Goal: Information Seeking & Learning: Learn about a topic

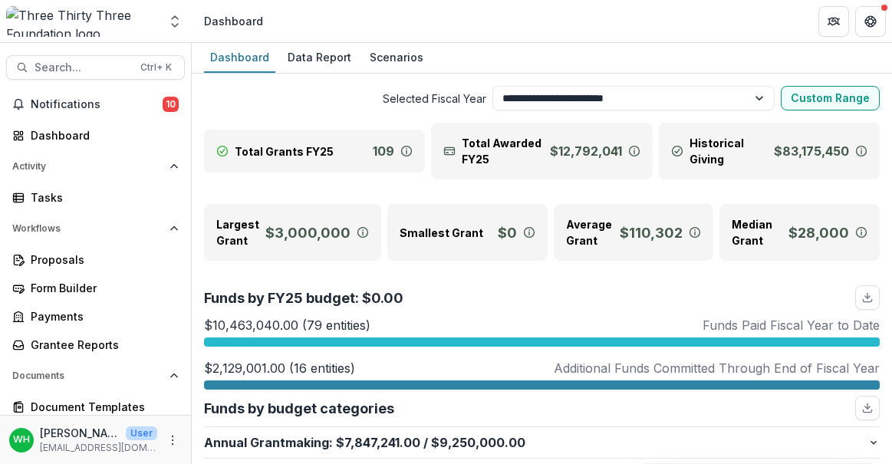
select select "**********"
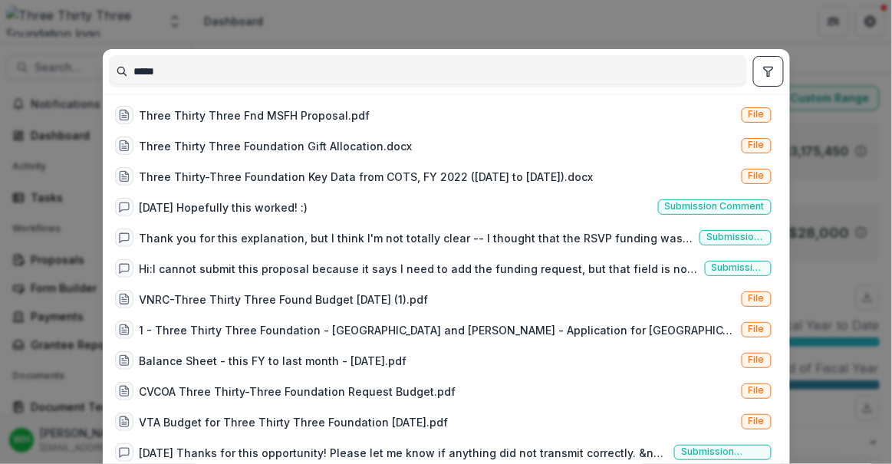
type input "*****"
click at [297, 25] on div "***** Three Thirty Three Fnd MSFH Proposal.pdf File Three Thirty Three Foundati…" at bounding box center [446, 232] width 892 height 464
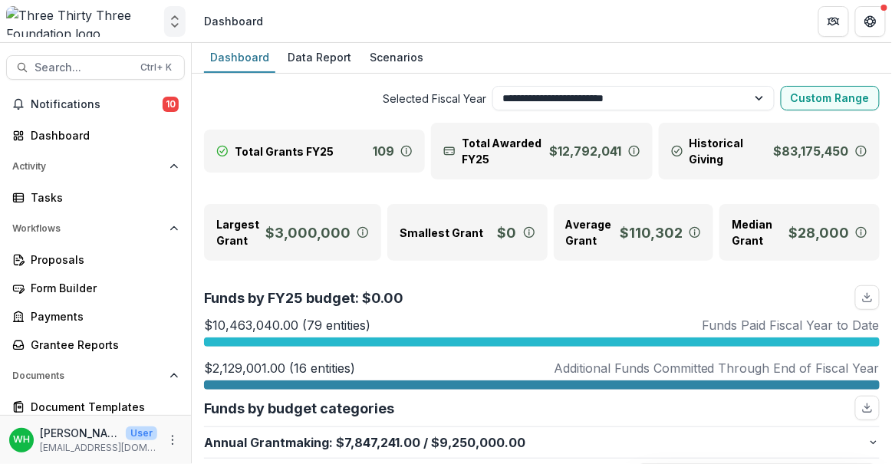
click at [180, 18] on icon "Open entity switcher" at bounding box center [174, 21] width 15 height 15
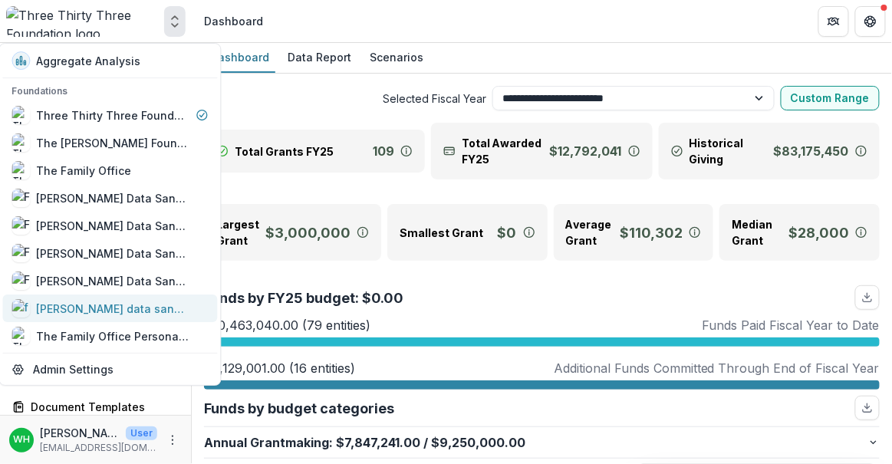
click at [137, 305] on div "[PERSON_NAME] data sandbox" at bounding box center [110, 308] width 196 height 18
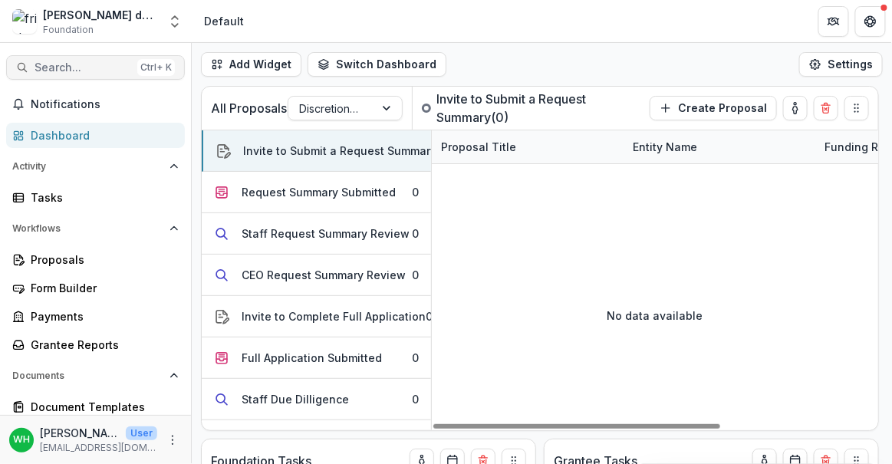
click at [101, 60] on button "Search... Ctrl + K" at bounding box center [95, 67] width 179 height 25
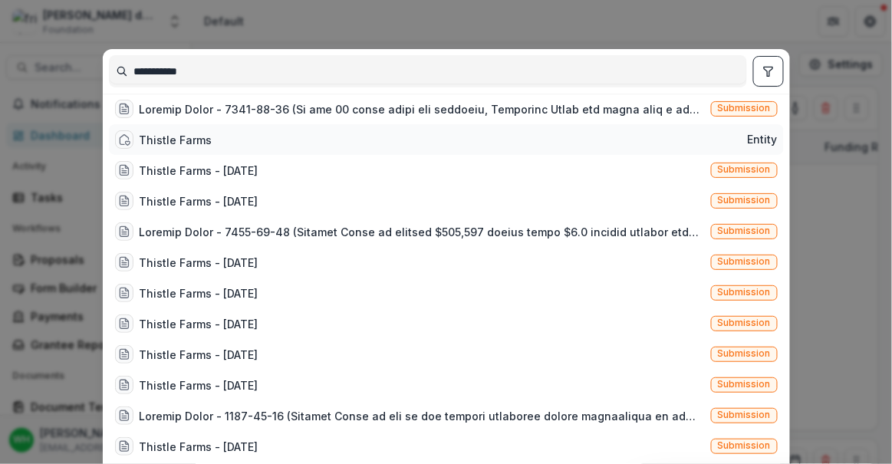
type input "**********"
click at [185, 137] on div "Thistle Farms" at bounding box center [176, 140] width 73 height 16
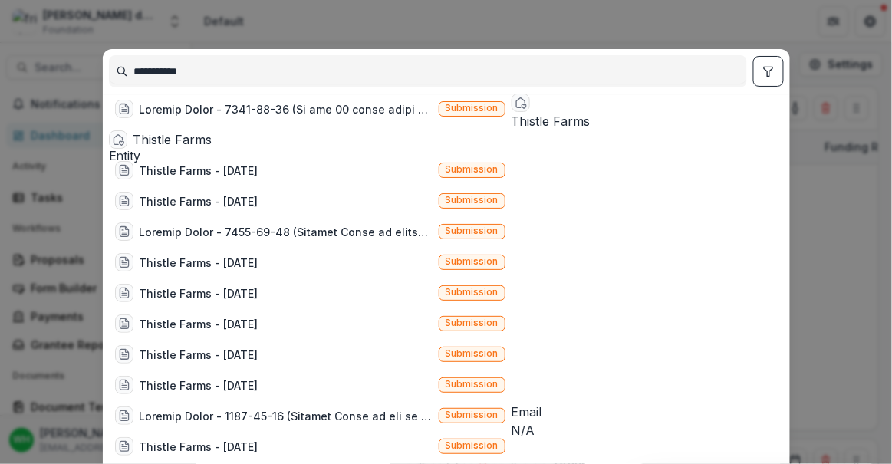
scroll to position [94, 0]
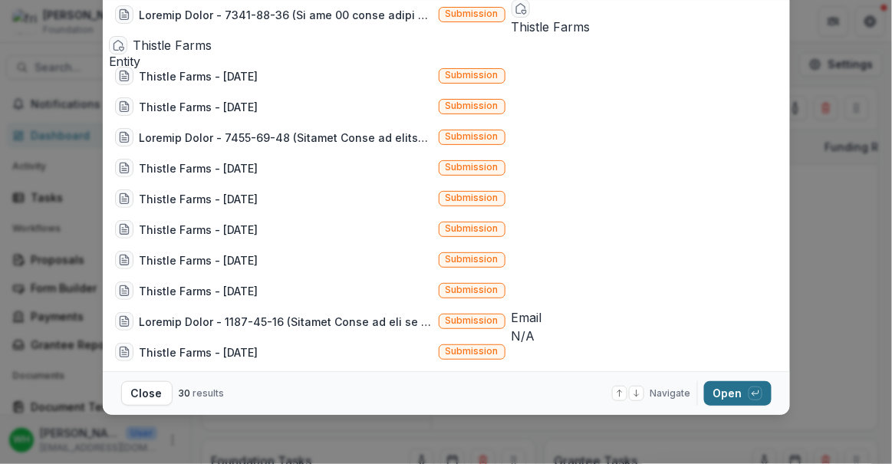
click at [732, 391] on button "Open with enter key" at bounding box center [738, 393] width 68 height 25
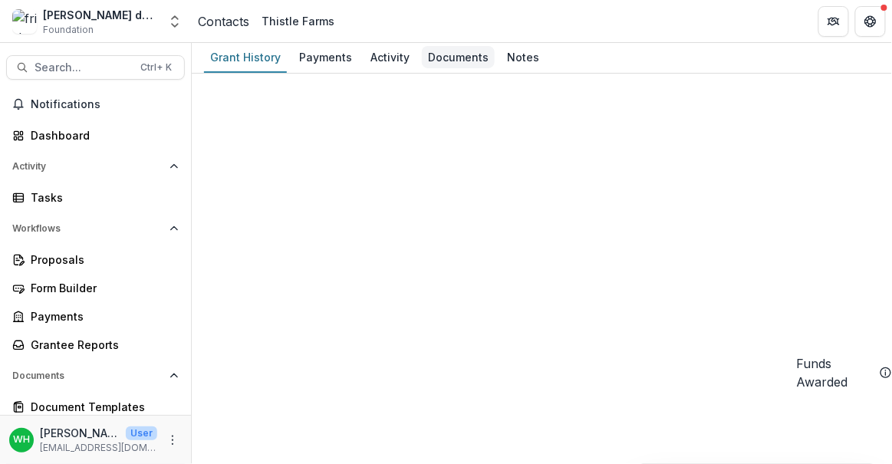
click at [469, 51] on div "Documents" at bounding box center [458, 57] width 73 height 22
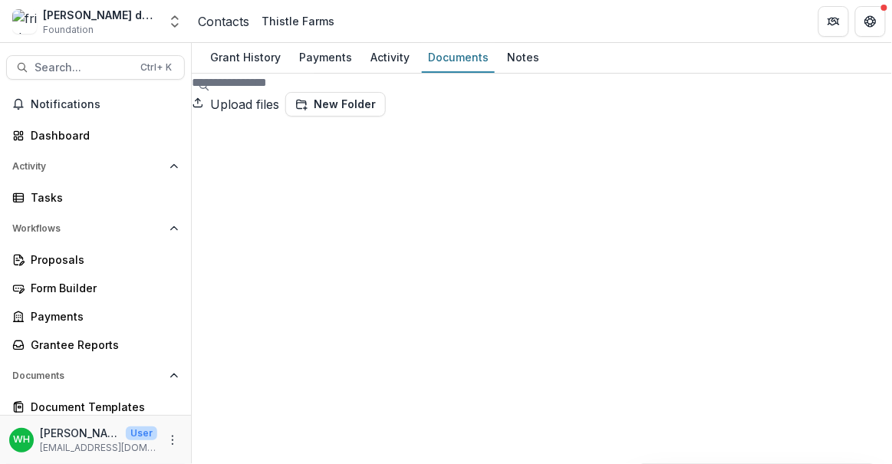
click at [84, 59] on button "Search... Ctrl + K" at bounding box center [95, 67] width 179 height 25
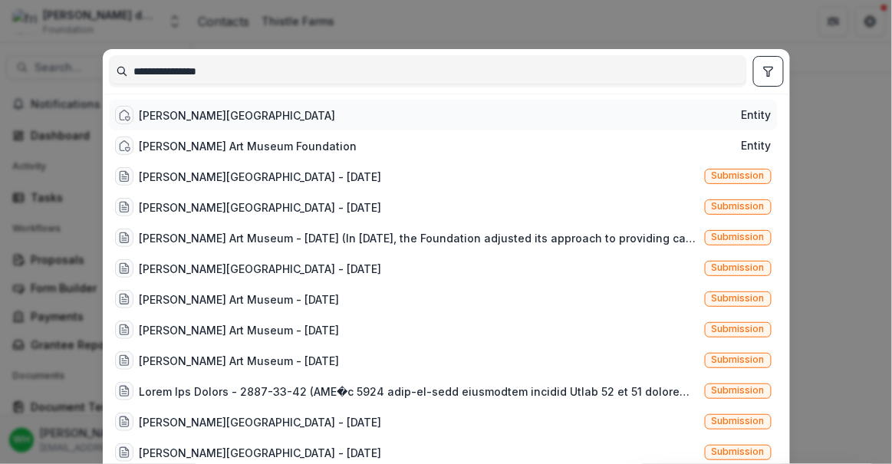
type input "**********"
click at [344, 97] on div "[PERSON_NAME] Art Museum Entity [PERSON_NAME] Art Museum Foundation Entity [PER…" at bounding box center [446, 280] width 675 height 372
click at [216, 117] on div "[PERSON_NAME][GEOGRAPHIC_DATA]" at bounding box center [238, 115] width 196 height 16
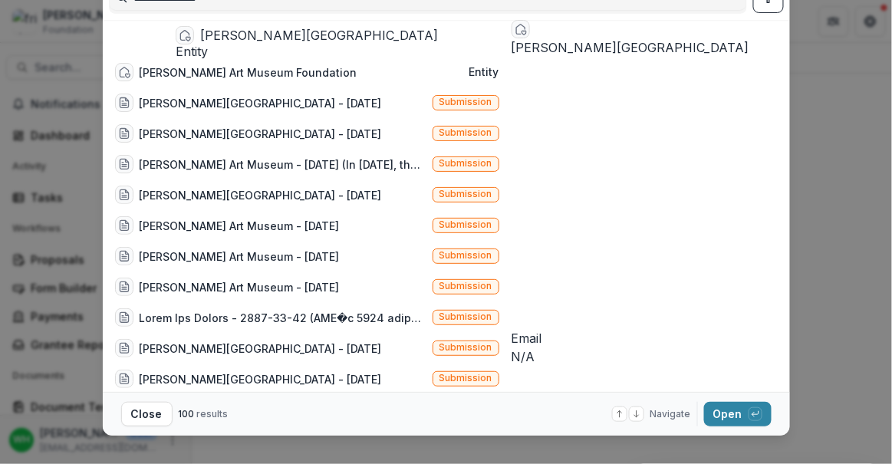
scroll to position [94, 0]
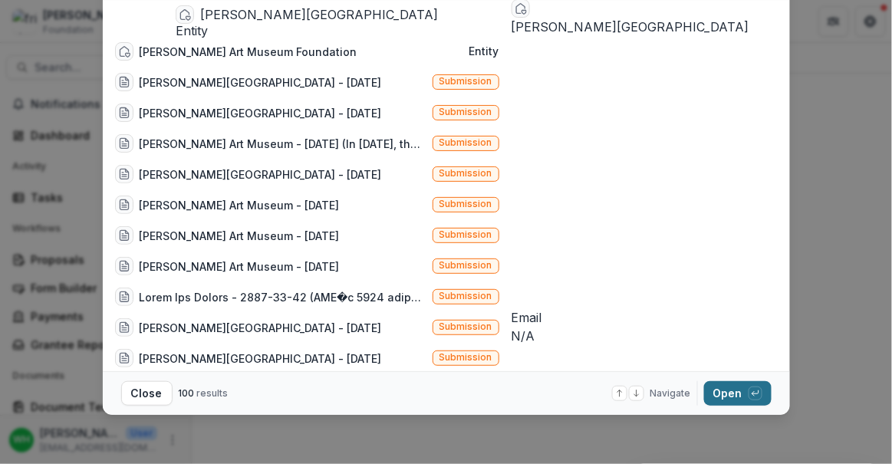
click at [738, 396] on button "Open with enter key" at bounding box center [738, 393] width 68 height 25
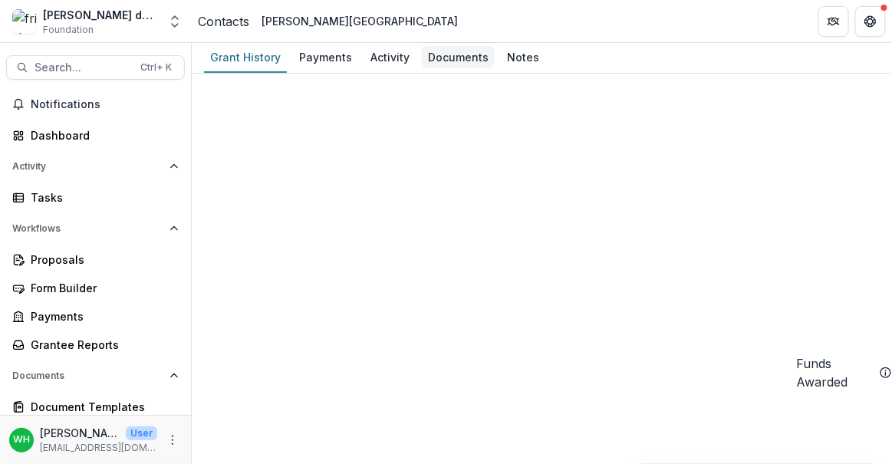
click at [455, 52] on div "Documents" at bounding box center [458, 57] width 73 height 22
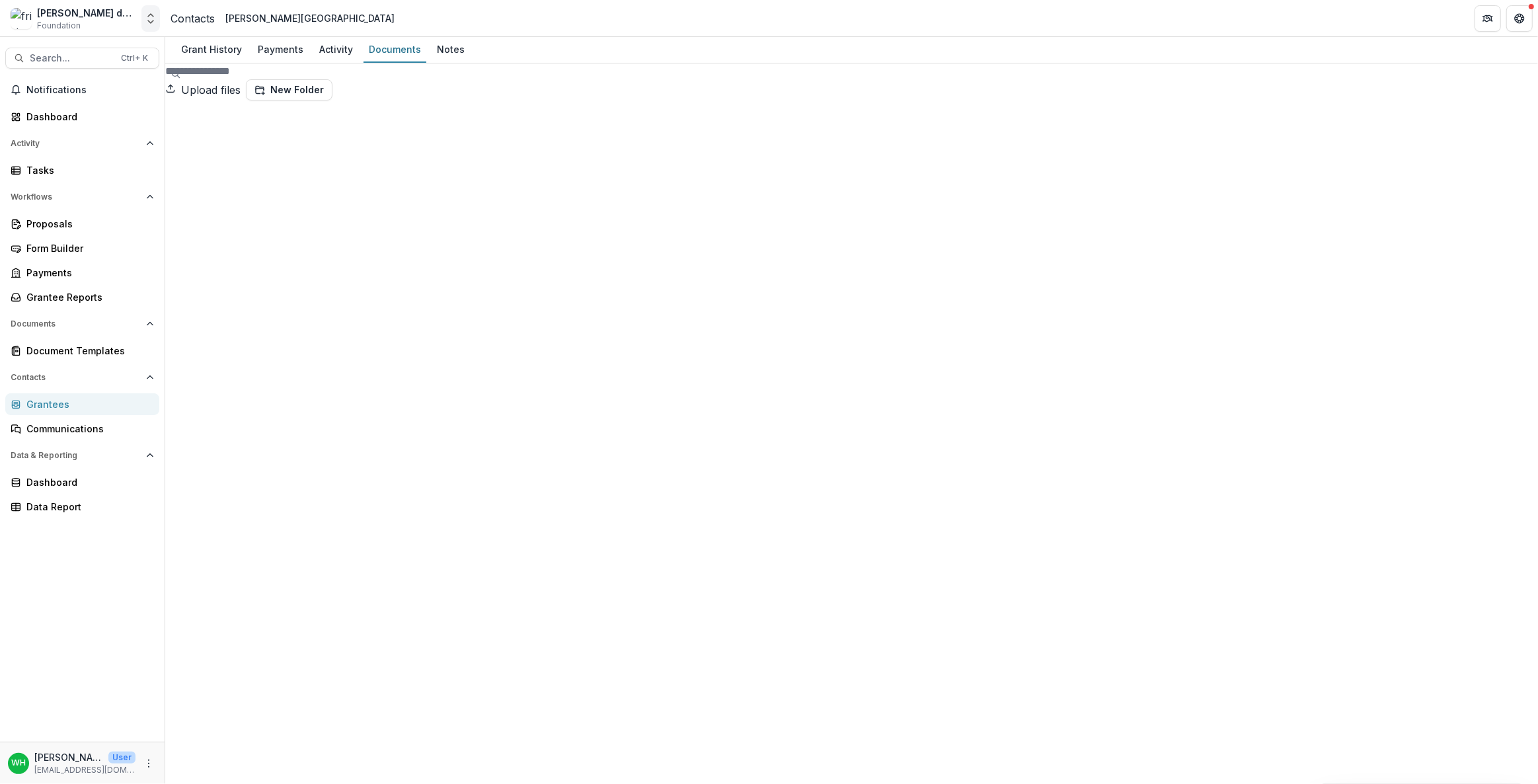
click at [158, 23] on div "[PERSON_NAME] data sandbox Foundation Aggregate Analysis Foundations Three Thir…" at bounding box center [83, 21] width 165 height 31
click at [154, 24] on icon "Open entity switcher" at bounding box center [150, 18] width 13 height 13
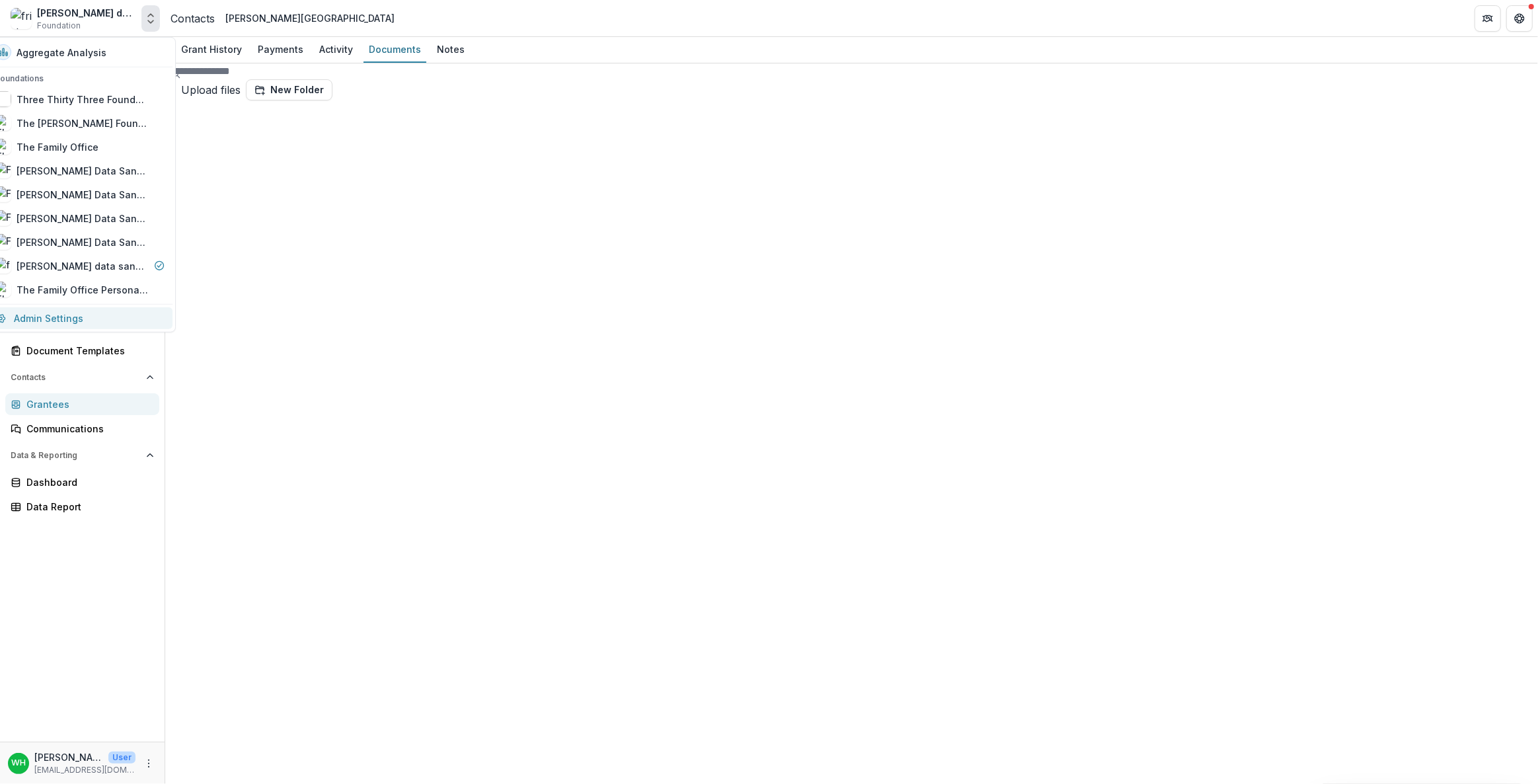
click at [65, 320] on link "Admin Settings" at bounding box center [79, 318] width 185 height 22
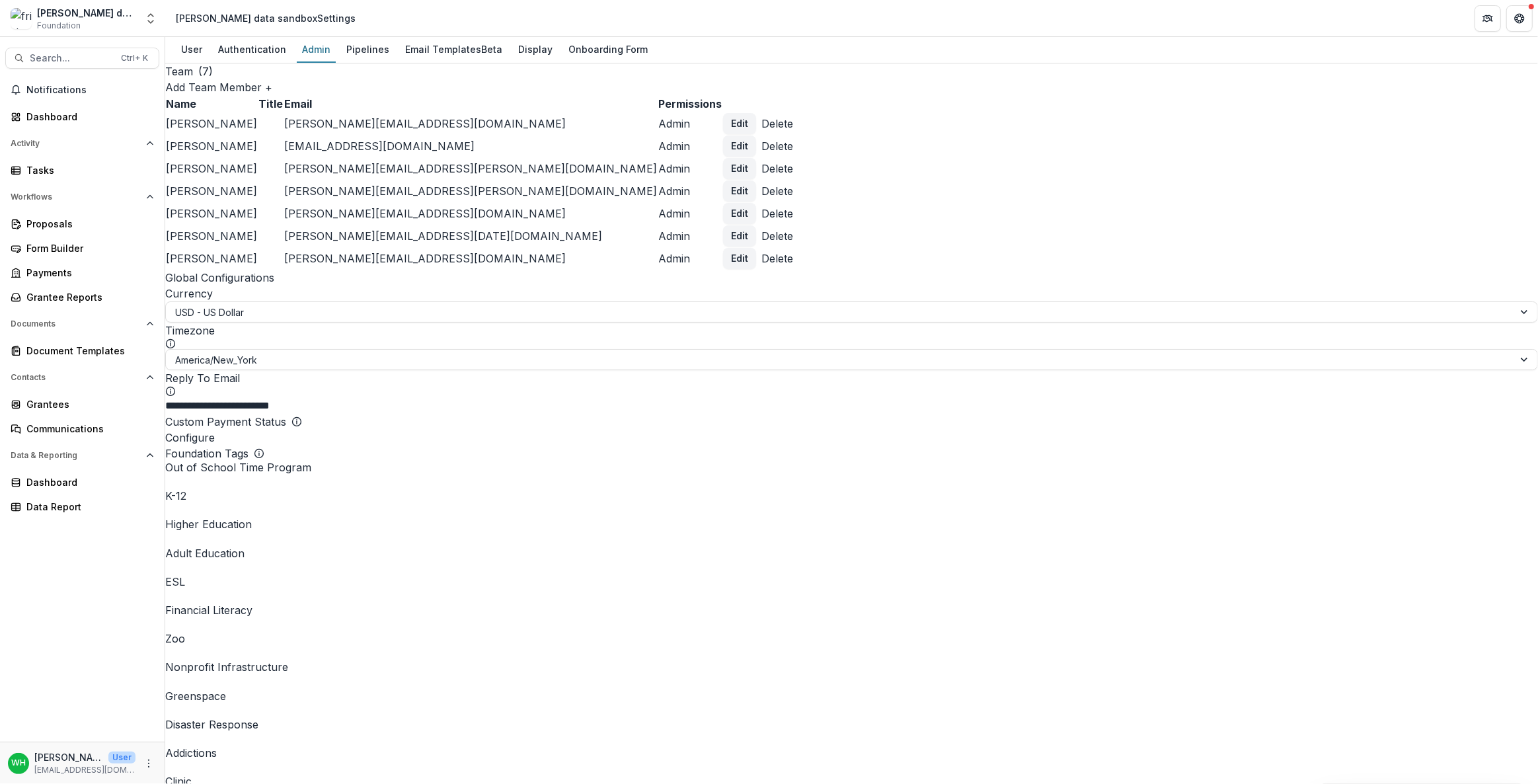
click at [121, 29] on div "[PERSON_NAME] data sandbox Foundation" at bounding box center [73, 19] width 126 height 26
click at [148, 23] on icon "Open entity switcher" at bounding box center [150, 18] width 13 height 13
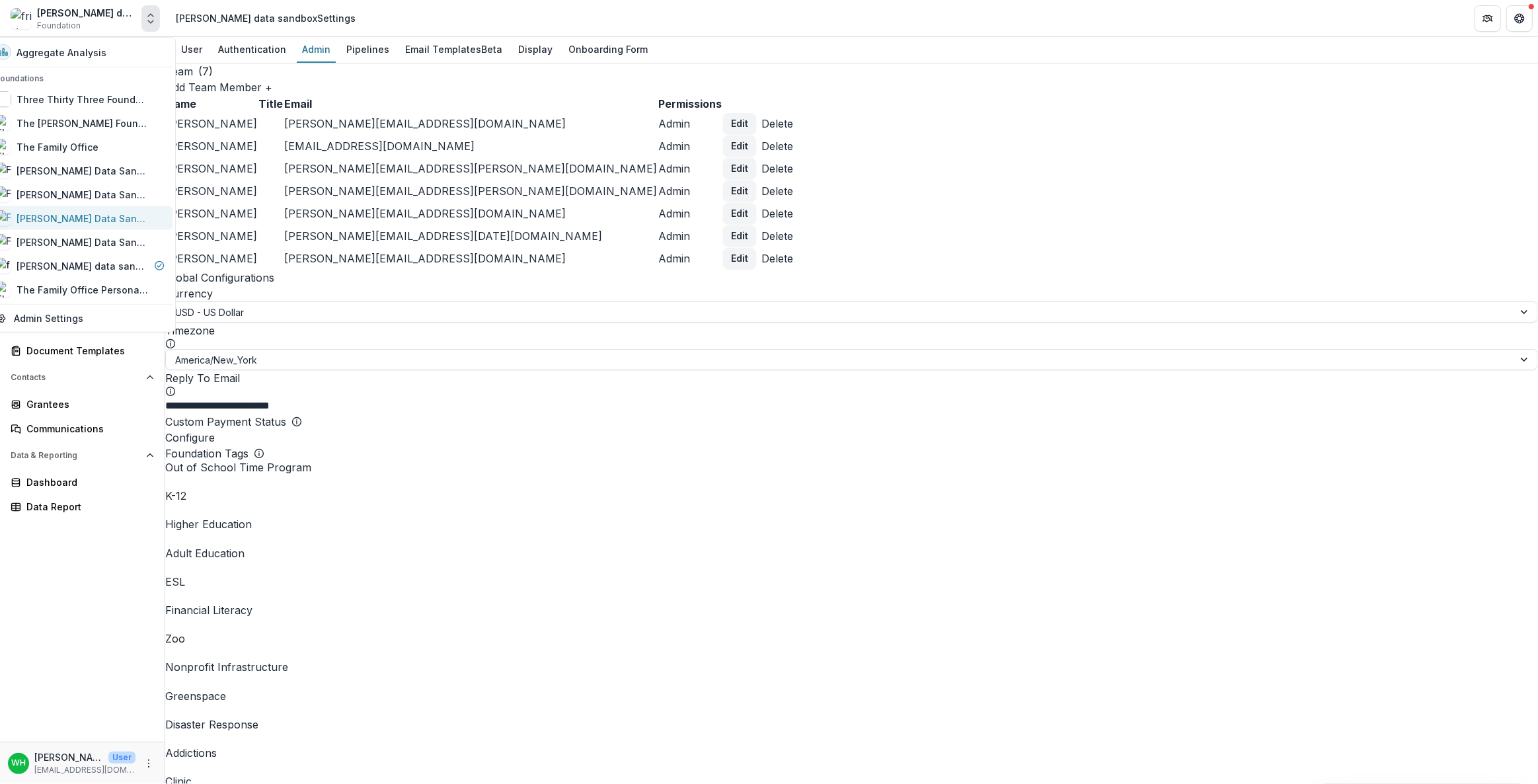
click at [97, 217] on div "[PERSON_NAME] Data Sandbox" at bounding box center [82, 218] width 132 height 14
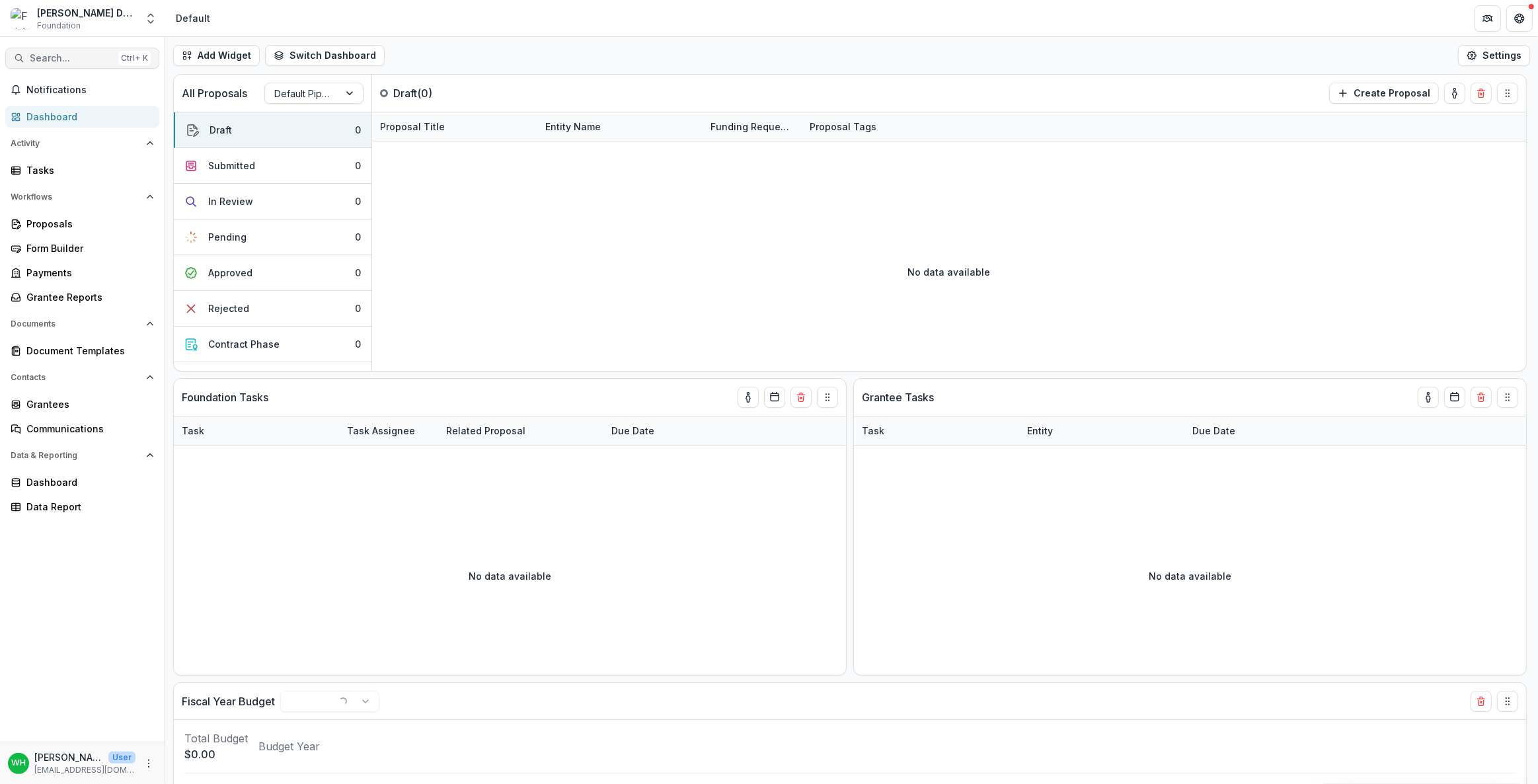
drag, startPoint x: 78, startPoint y: 34, endPoint x: 72, endPoint y: 47, distance: 14.3
click at [78, 34] on div "[PERSON_NAME] Data Sandbox Foundation Aggregate Analysis Foundations Three Thir…" at bounding box center [83, 21] width 165 height 31
click at [70, 54] on span "Search..." at bounding box center [72, 58] width 84 height 11
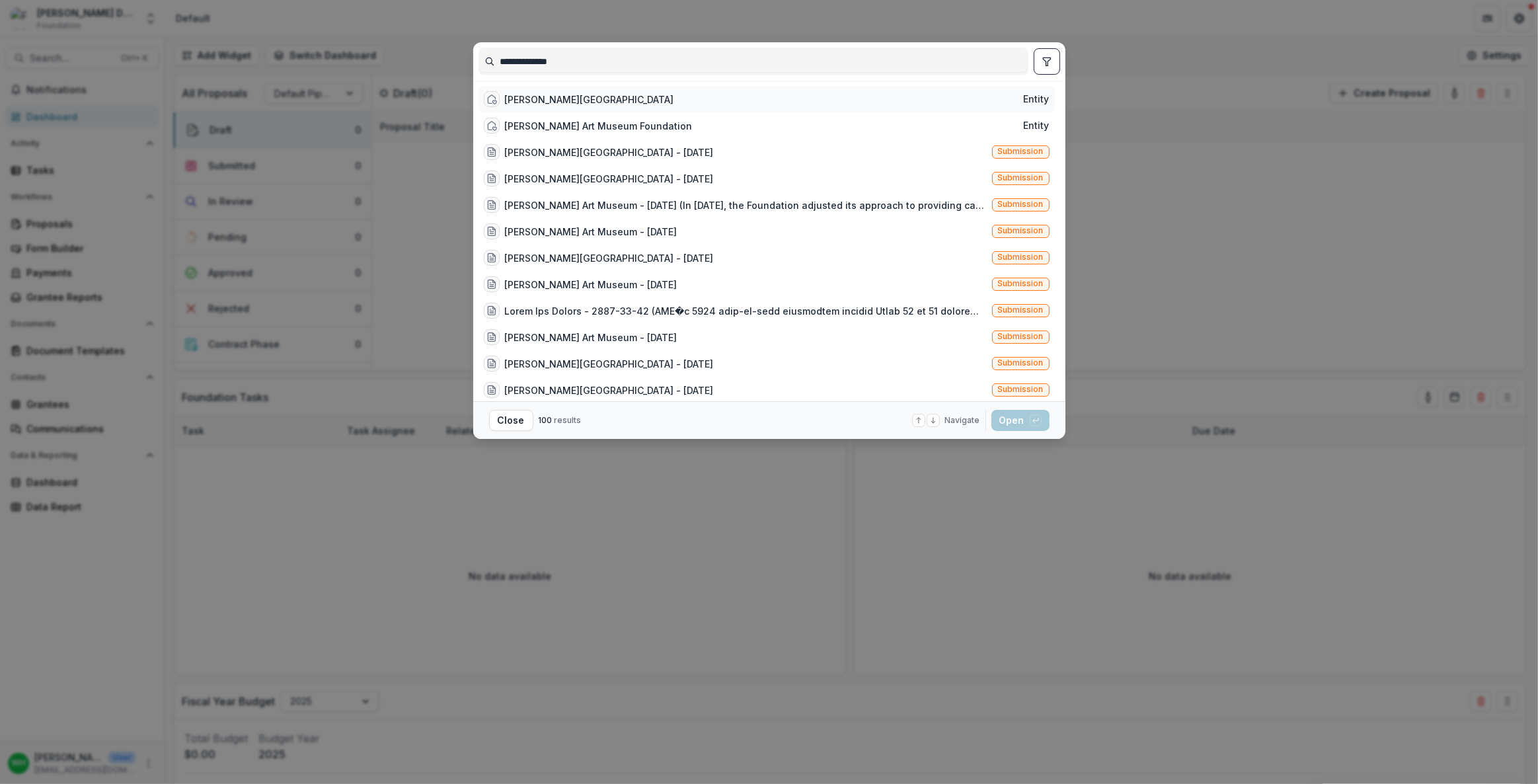
type input "**********"
click at [560, 98] on div "[PERSON_NAME][GEOGRAPHIC_DATA]" at bounding box center [589, 99] width 169 height 14
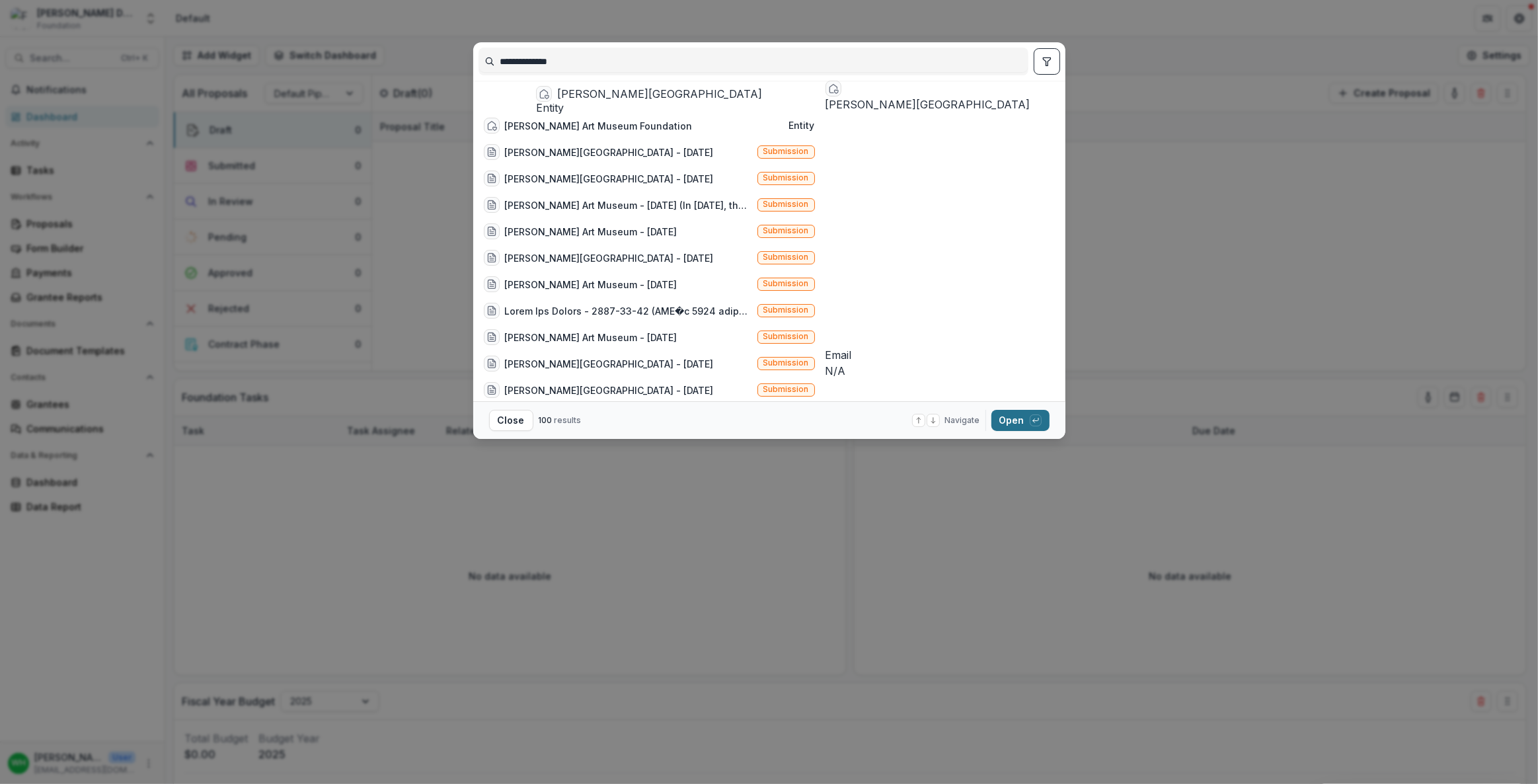
click at [768, 399] on button "Open with enter key" at bounding box center [1021, 420] width 59 height 22
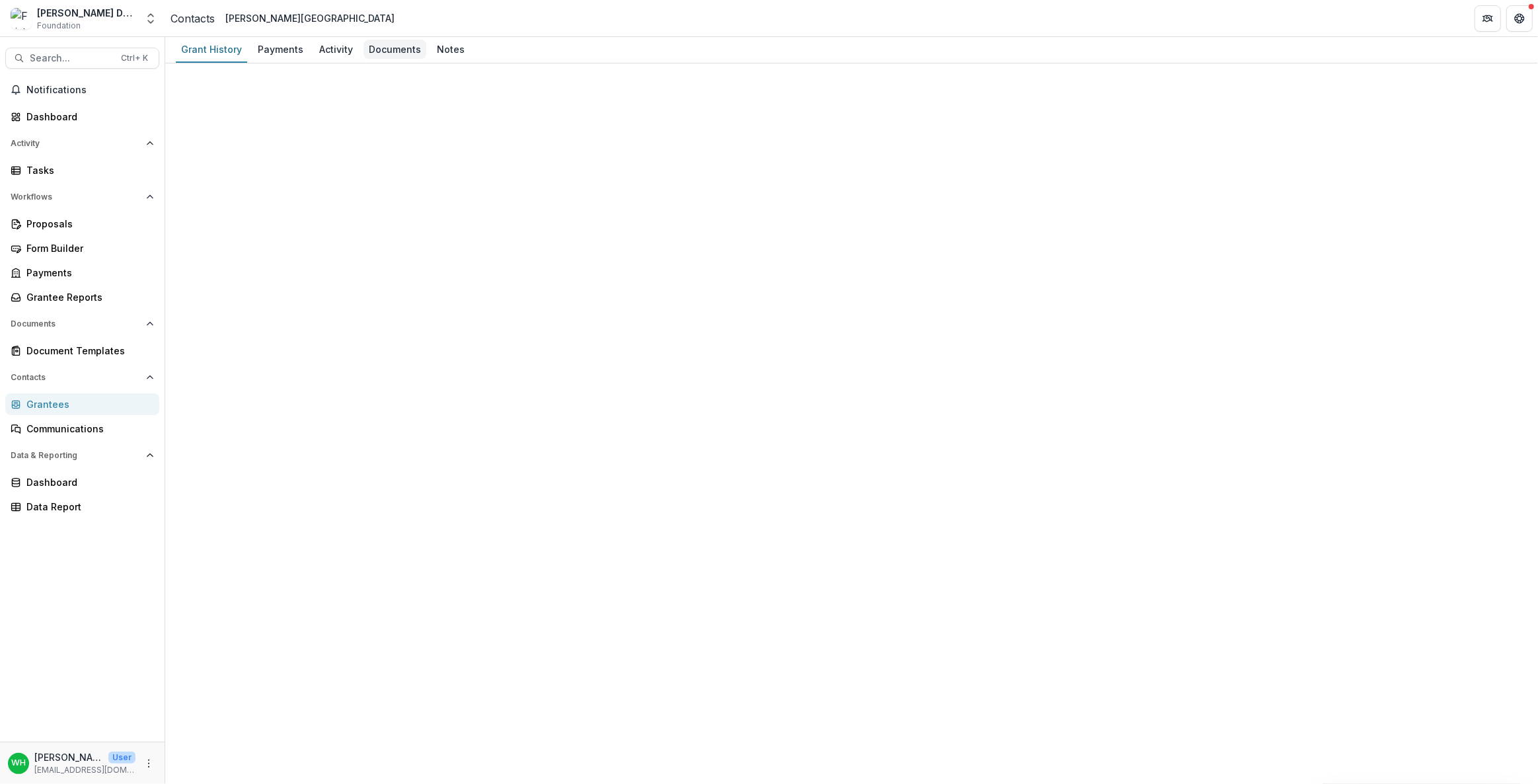
click at [390, 47] on div "Documents" at bounding box center [395, 49] width 63 height 19
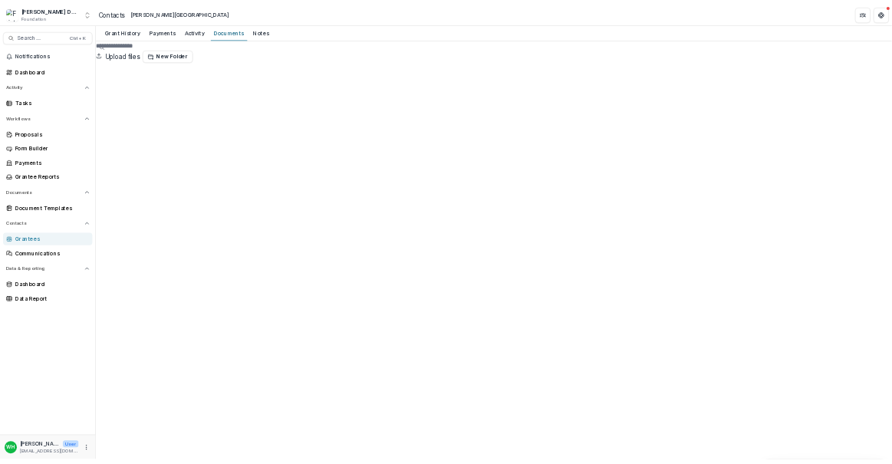
scroll to position [0, 0]
